Goal: Task Accomplishment & Management: Use online tool/utility

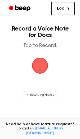
click at [41, 70] on span "button" at bounding box center [39, 65] width 23 height 23
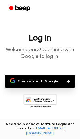
click at [41, 80] on button "Continue with Google" at bounding box center [40, 81] width 71 height 13
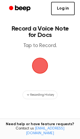
click at [60, 11] on link "Log in" at bounding box center [63, 8] width 24 height 13
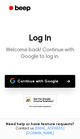
click at [24, 78] on button "Continue with Google" at bounding box center [40, 81] width 71 height 13
